Goal: Task Accomplishment & Management: Use online tool/utility

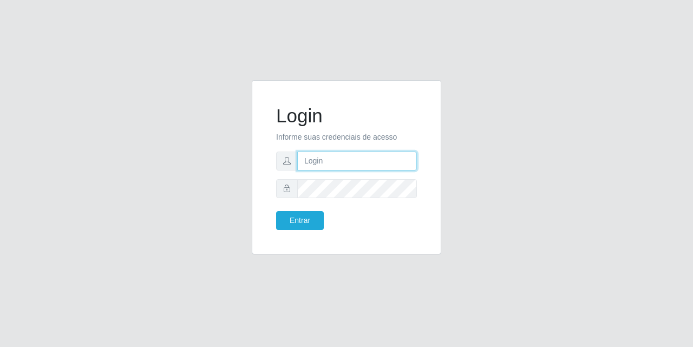
click at [315, 158] on input "text" at bounding box center [357, 161] width 120 height 19
type input "[EMAIL_ADDRESS][DOMAIN_NAME]"
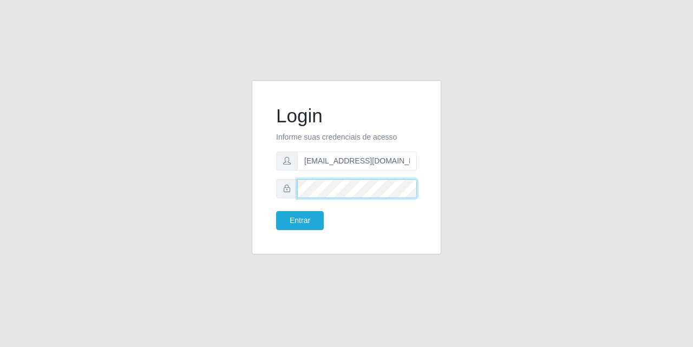
click at [276, 211] on button "Entrar" at bounding box center [300, 220] width 48 height 19
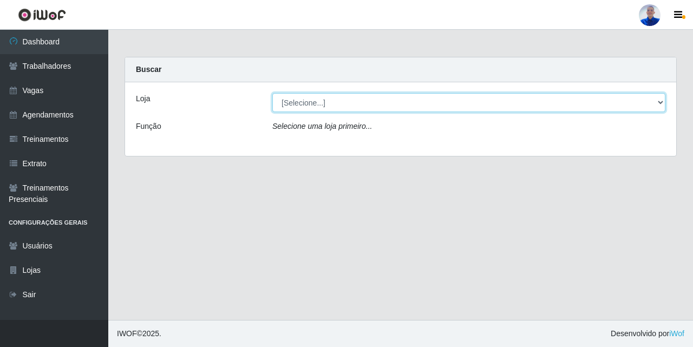
click at [340, 105] on select "[Selecione...] Supermercado [GEOGRAPHIC_DATA]" at bounding box center [468, 102] width 393 height 19
select select "165"
click at [272, 93] on select "[Selecione...] Supermercado [GEOGRAPHIC_DATA]" at bounding box center [468, 102] width 393 height 19
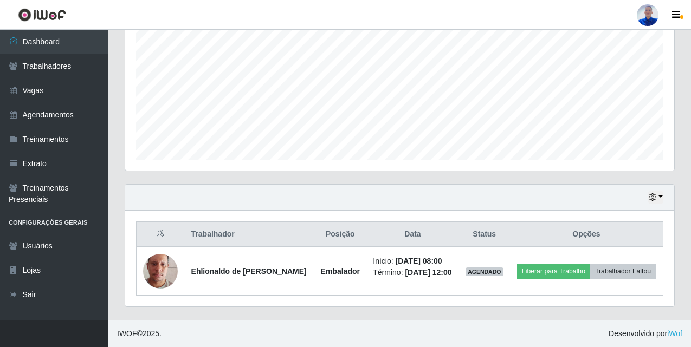
scroll to position [11, 0]
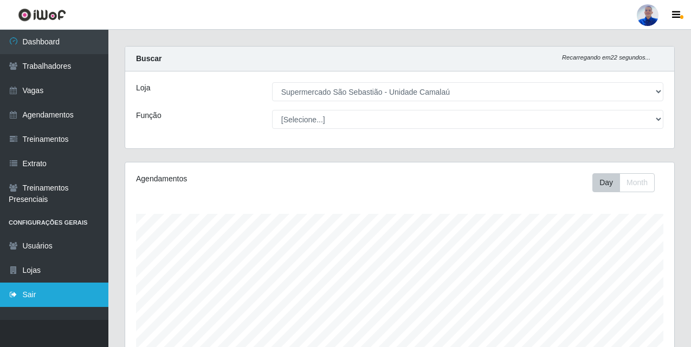
click at [43, 289] on link "Sair" at bounding box center [54, 295] width 108 height 24
